Goal: Find specific page/section: Find specific page/section

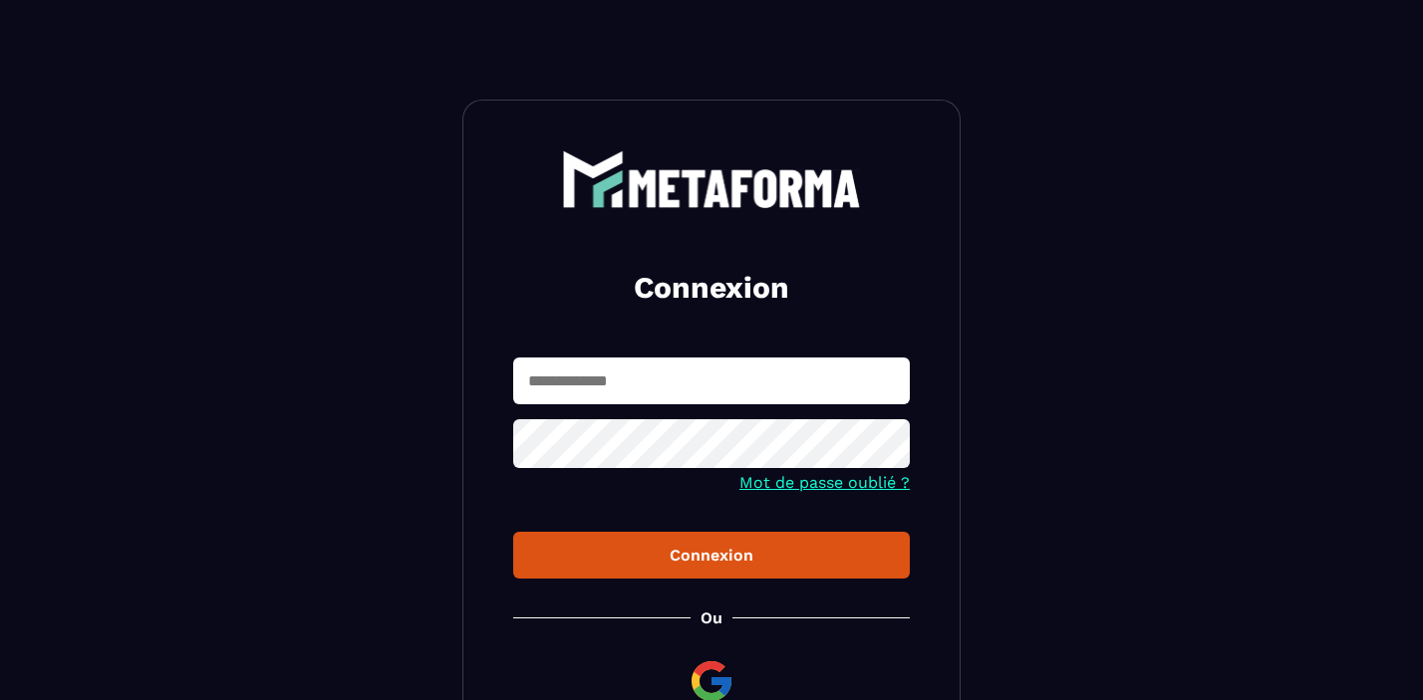
type input "**********"
click at [718, 552] on div "Connexion" at bounding box center [711, 555] width 365 height 19
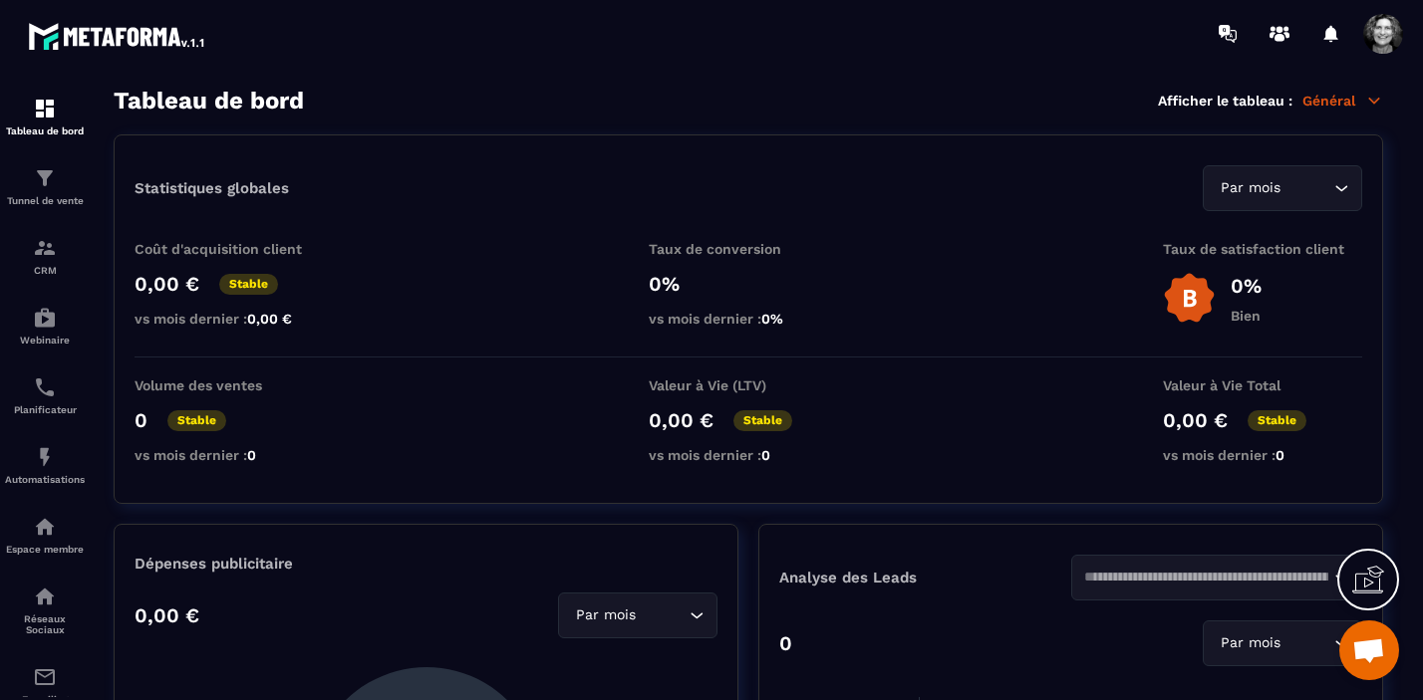
click at [1355, 99] on p "Général" at bounding box center [1342, 101] width 81 height 18
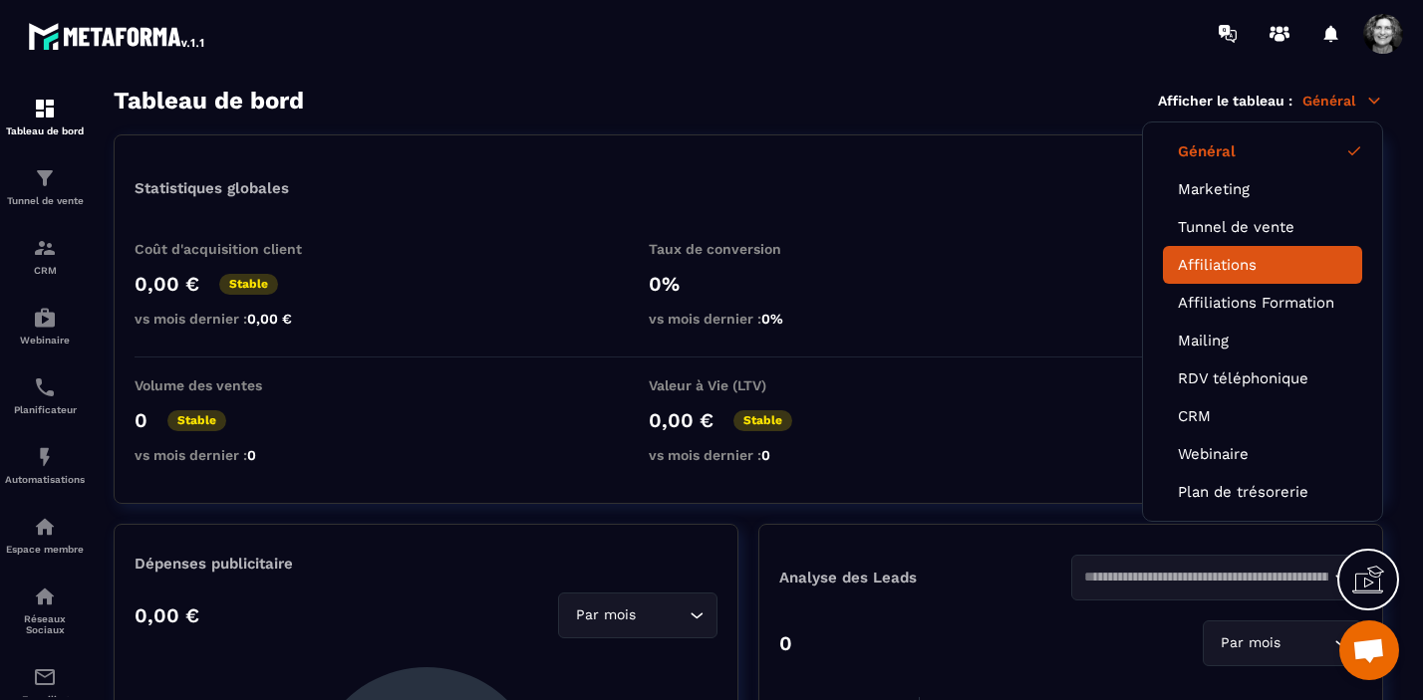
click at [1236, 264] on link "Affiliations" at bounding box center [1262, 265] width 169 height 18
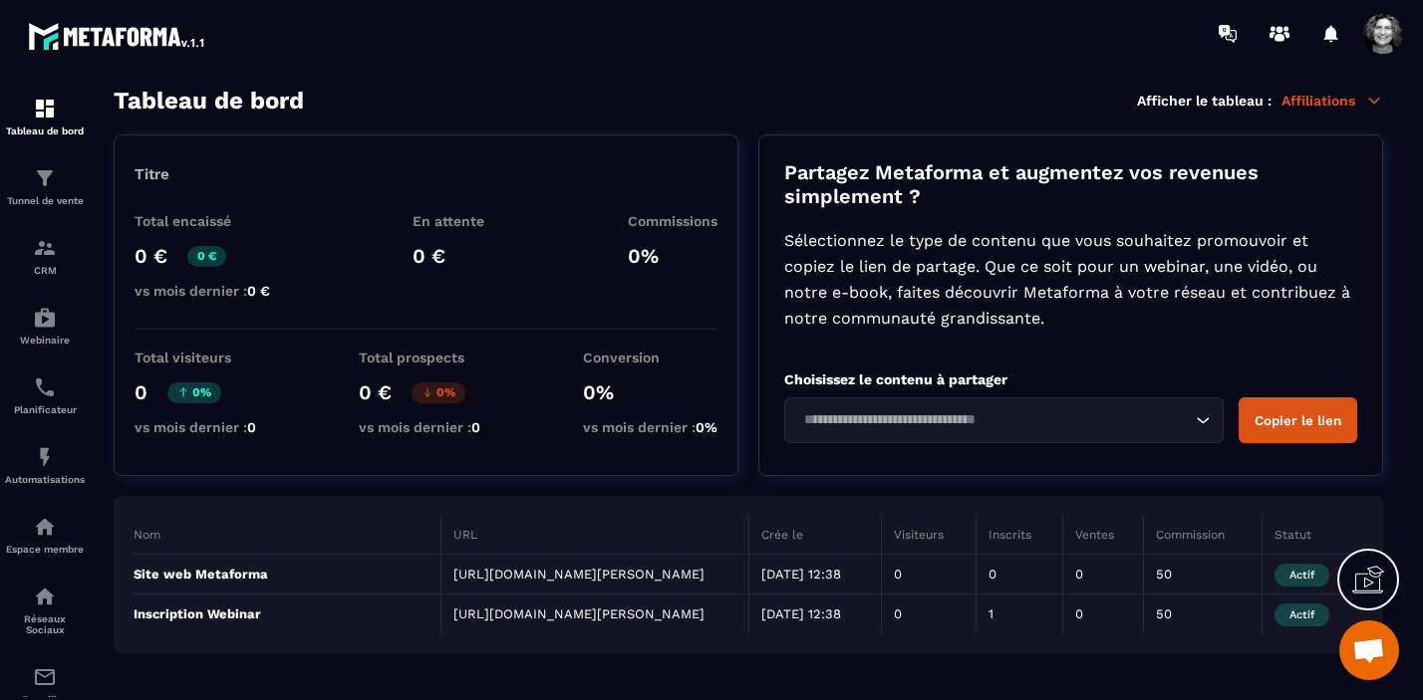
scroll to position [3, 0]
click at [45, 184] on img at bounding box center [45, 178] width 24 height 24
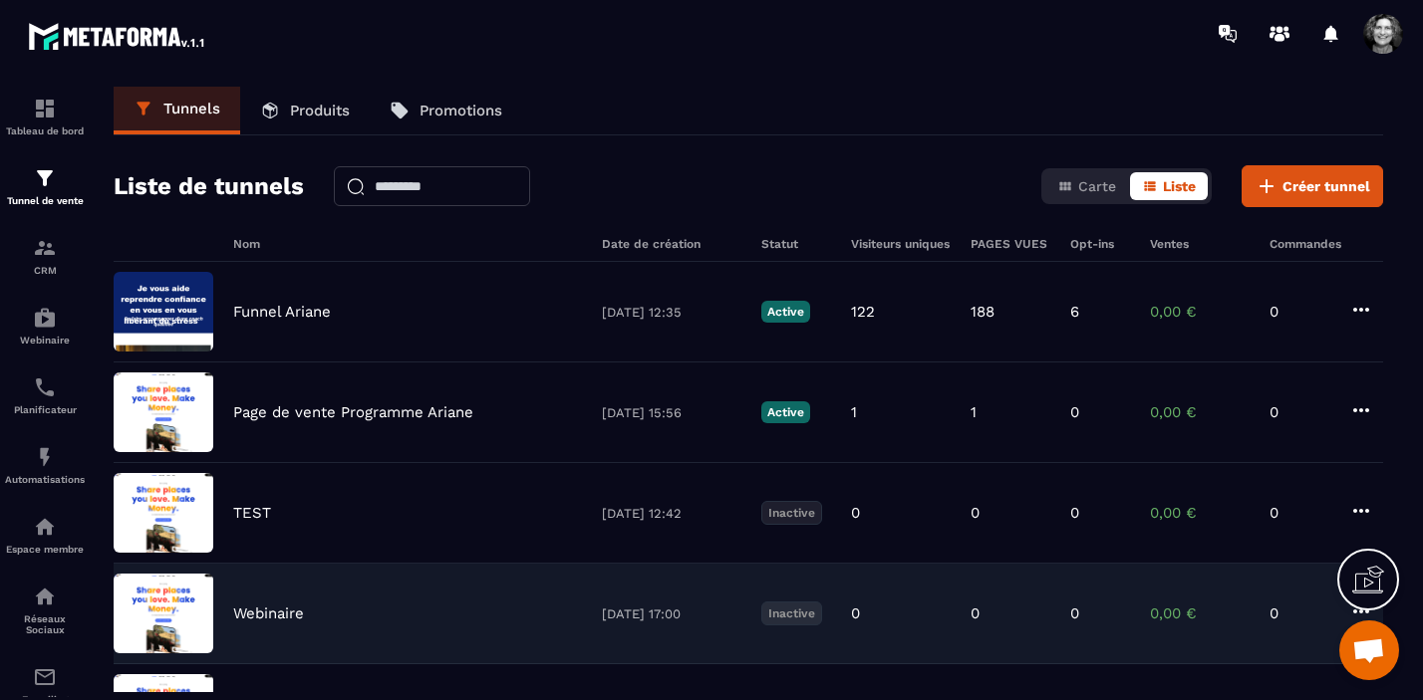
click at [320, 615] on div "Webinaire" at bounding box center [407, 614] width 349 height 18
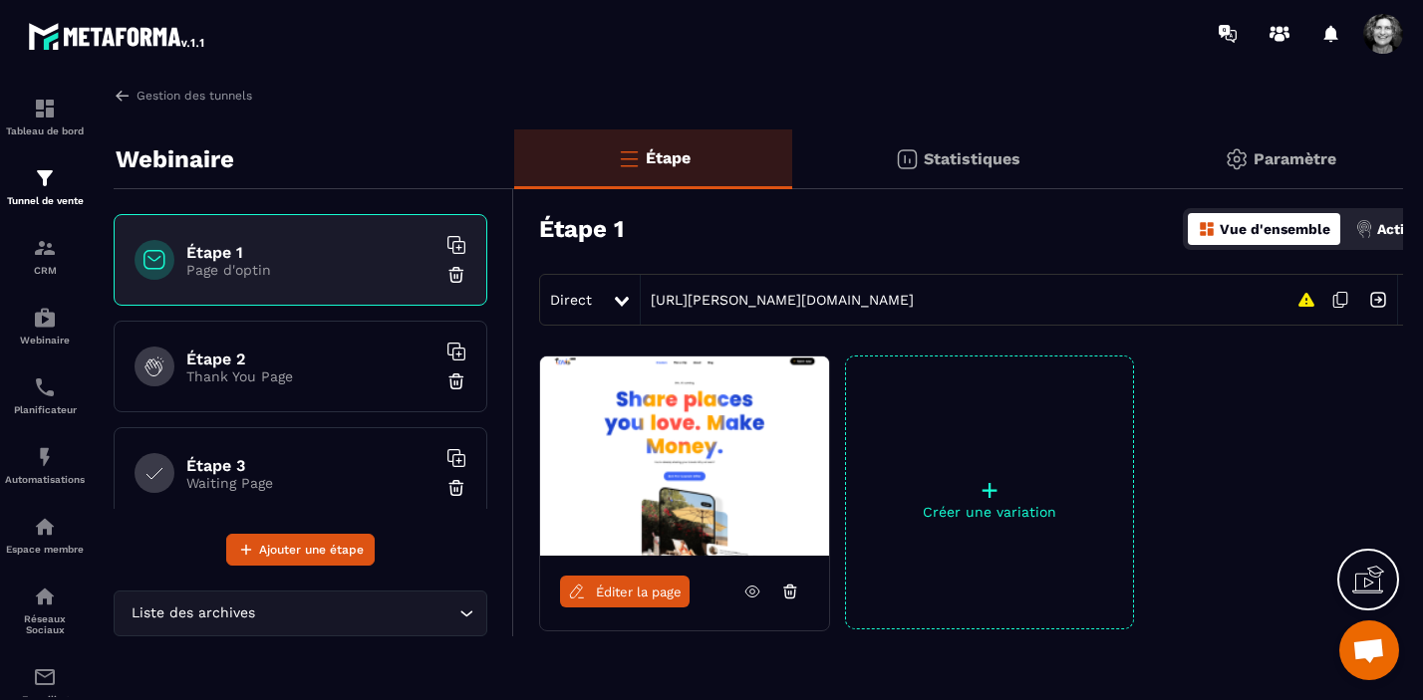
click at [618, 593] on span "Éditer la page" at bounding box center [639, 592] width 86 height 15
